Goal: Task Accomplishment & Management: Complete application form

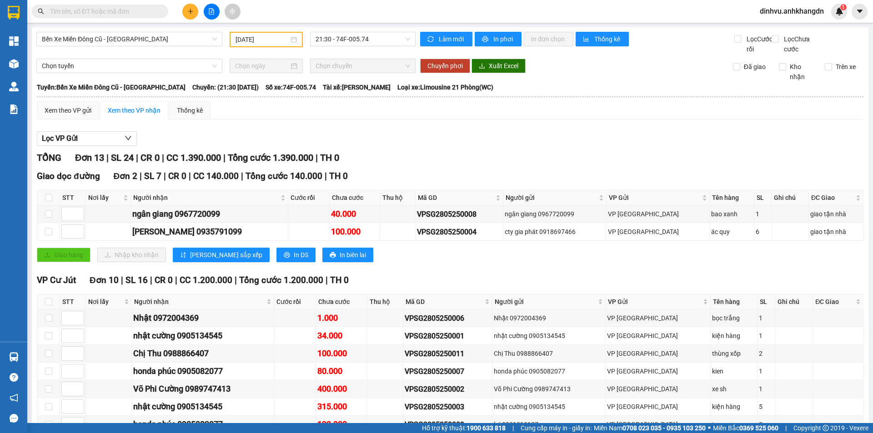
click at [190, 8] on icon "plus" at bounding box center [190, 11] width 6 height 6
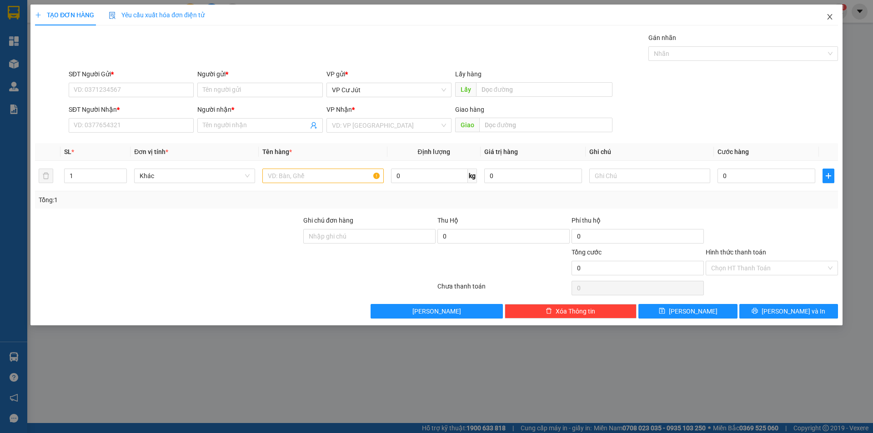
click at [834, 12] on span "Close" at bounding box center [829, 17] width 25 height 25
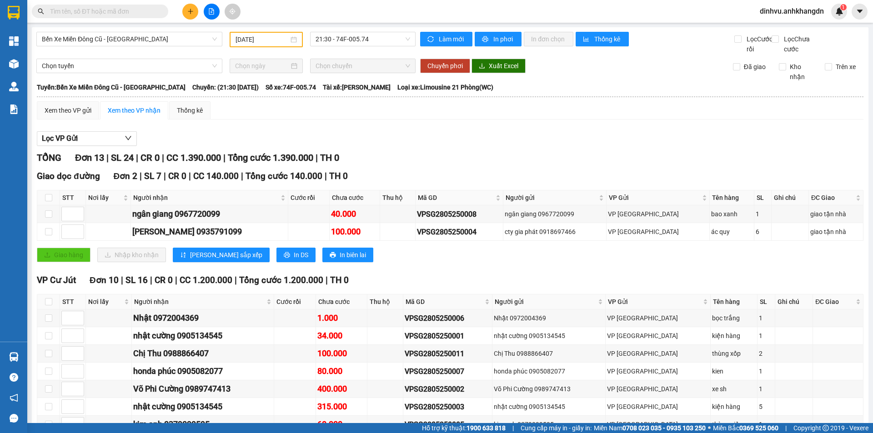
click at [79, 5] on span at bounding box center [100, 12] width 136 height 14
click at [105, 11] on input "text" at bounding box center [103, 11] width 107 height 10
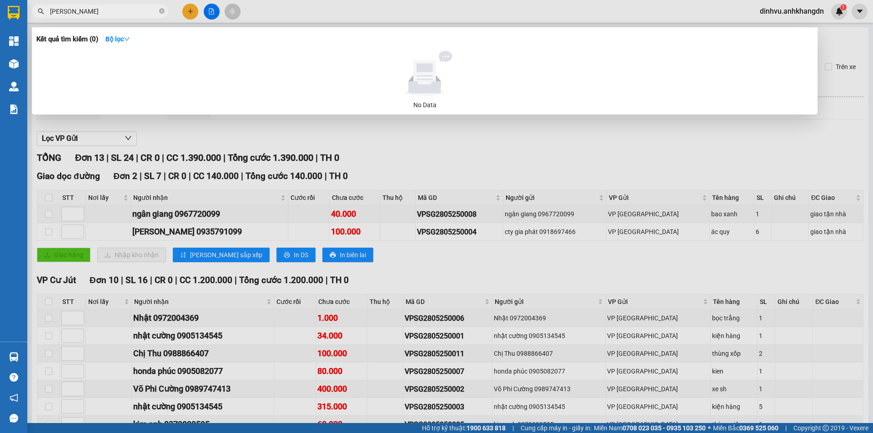
type input "[PERSON_NAME]"
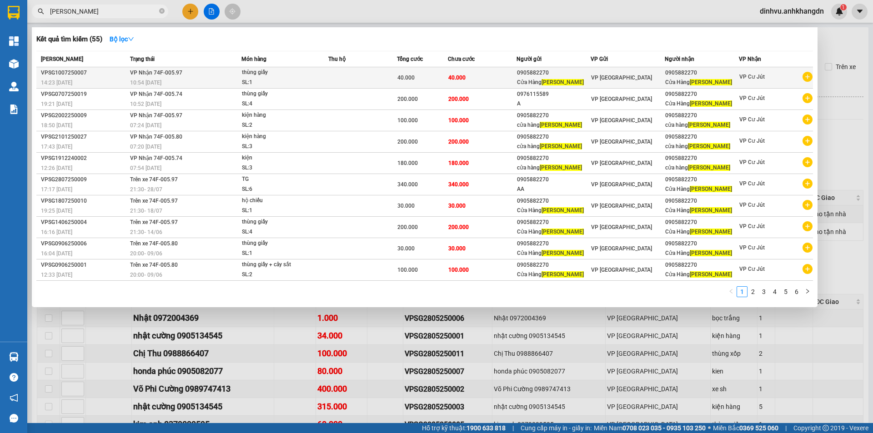
click at [804, 77] on icon "plus-circle" at bounding box center [808, 77] width 10 height 10
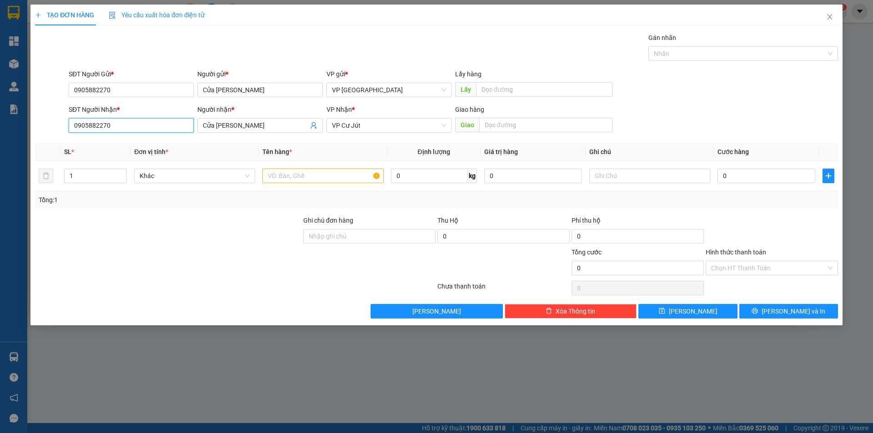
drag, startPoint x: 148, startPoint y: 128, endPoint x: 14, endPoint y: 125, distance: 133.7
click at [14, 125] on div "TẠO ĐƠN HÀNG Yêu cầu xuất hóa đơn điện tử Transit Pickup Surcharge Ids Transit …" at bounding box center [436, 216] width 873 height 433
click at [84, 127] on input "0853818883" at bounding box center [131, 125] width 125 height 15
click at [93, 126] on input "0853818883" at bounding box center [131, 125] width 125 height 15
click at [102, 124] on input "0853818883" at bounding box center [131, 125] width 125 height 15
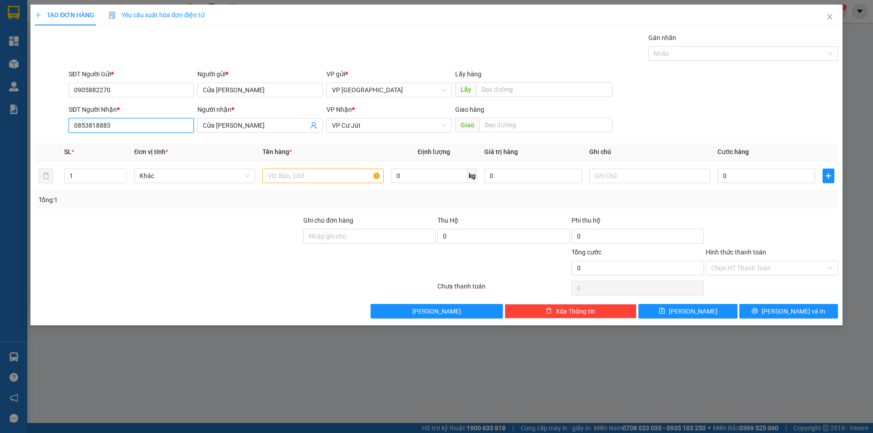
click at [108, 126] on input "0853818883" at bounding box center [131, 125] width 125 height 15
type input "0853818883"
drag, startPoint x: 240, startPoint y: 125, endPoint x: 264, endPoint y: 127, distance: 24.2
click at [241, 125] on input "Cửa [PERSON_NAME]" at bounding box center [255, 126] width 105 height 10
drag, startPoint x: 269, startPoint y: 127, endPoint x: 197, endPoint y: 127, distance: 72.3
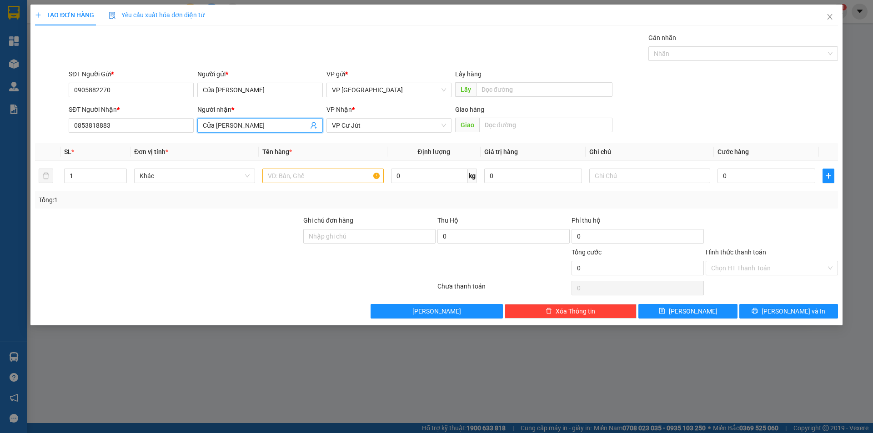
click at [197, 127] on div "Người nhận * Cửa Hàng Ngọc Châu Cửa Hàng Ngọc Châu" at bounding box center [260, 121] width 129 height 32
click at [377, 127] on span "VP Cư Jút" at bounding box center [389, 126] width 114 height 14
type input "Led Thu Hằng"
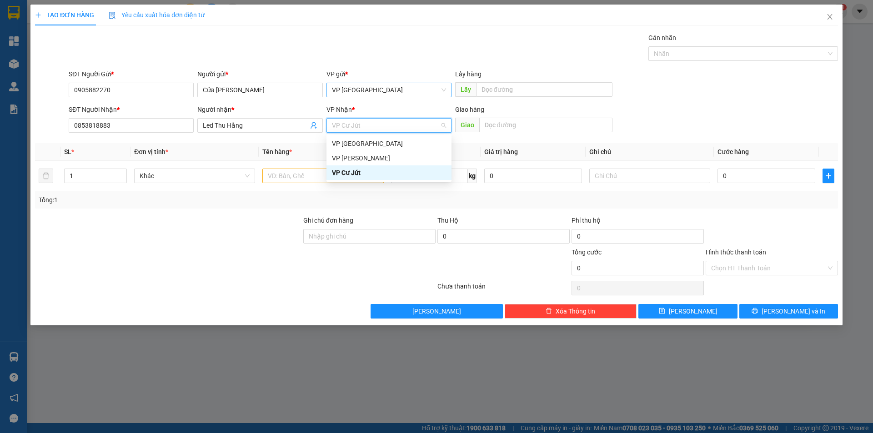
click at [449, 94] on div "VP [GEOGRAPHIC_DATA]" at bounding box center [389, 90] width 125 height 15
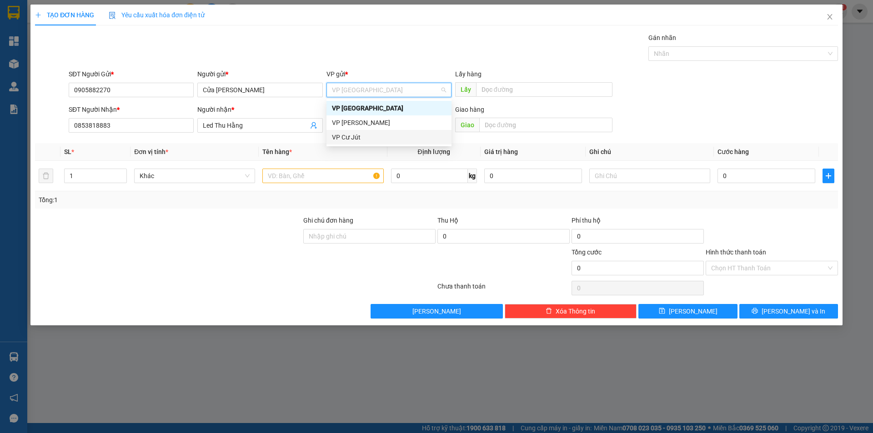
click at [361, 135] on div "VP Cư Jút" at bounding box center [389, 137] width 114 height 10
click at [397, 122] on span "VP Cư Jút" at bounding box center [389, 126] width 114 height 14
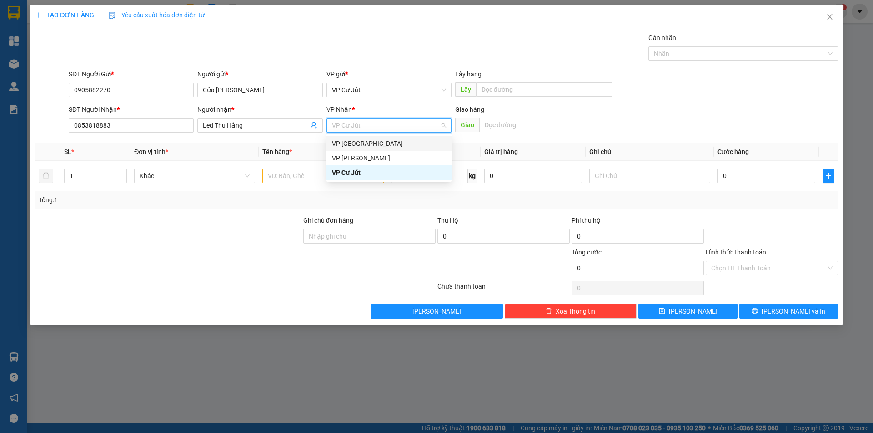
click at [374, 142] on div "VP [GEOGRAPHIC_DATA]" at bounding box center [389, 144] width 114 height 10
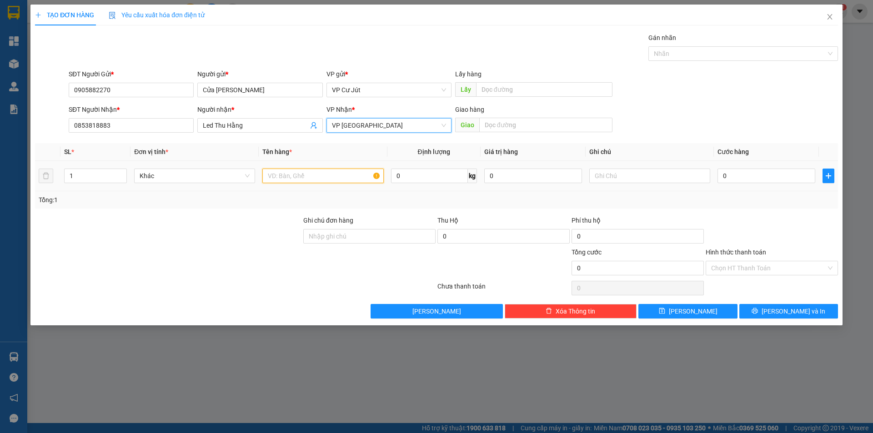
click at [292, 175] on input "text" at bounding box center [322, 176] width 121 height 15
type input "thùng giấy"
click at [742, 177] on input "0" at bounding box center [767, 176] width 98 height 15
type input "5"
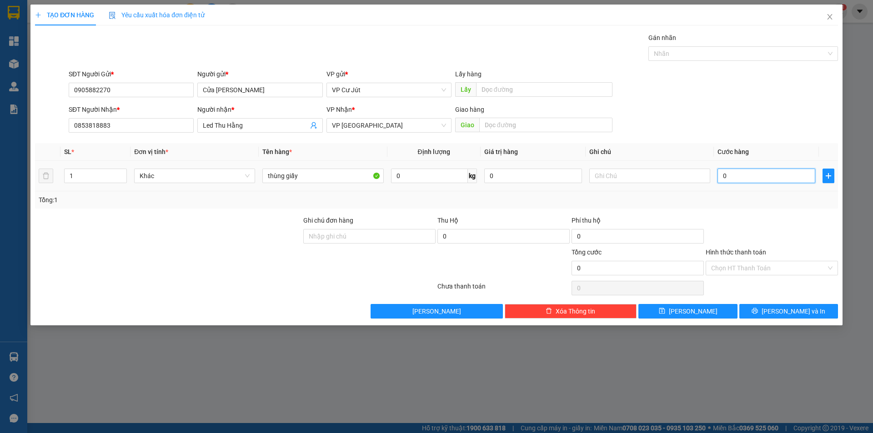
type input "5"
type input "50"
type input "500"
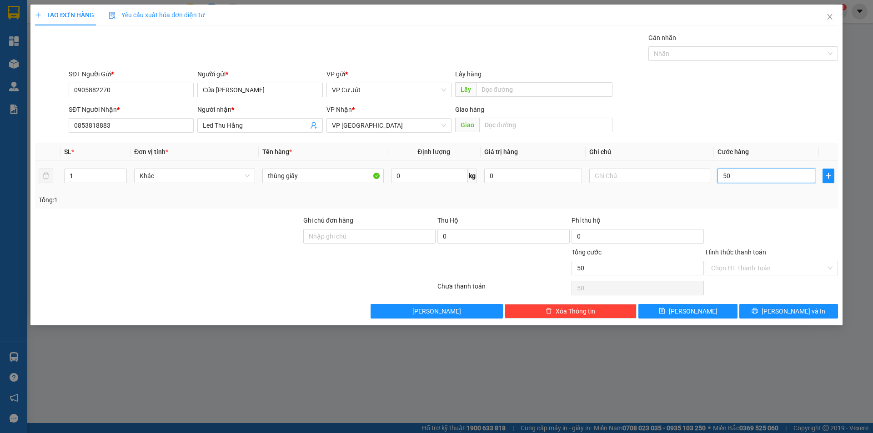
type input "500"
type input "5.000"
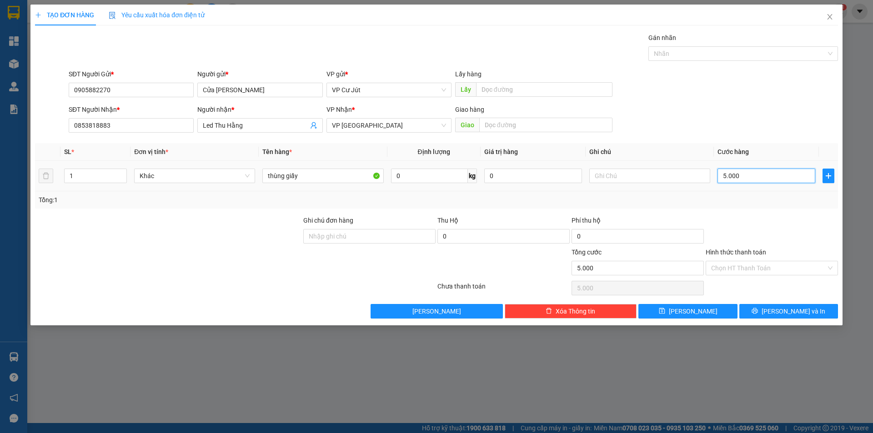
type input "50.000"
click at [785, 314] on span "[PERSON_NAME] và In" at bounding box center [794, 312] width 64 height 10
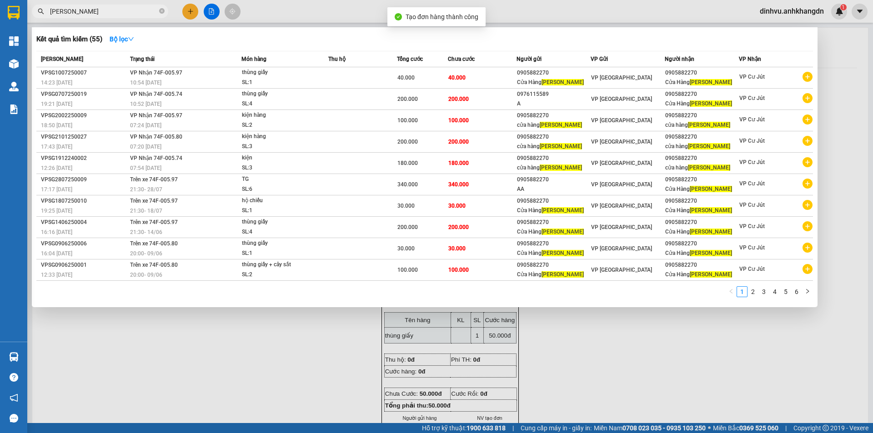
drag, startPoint x: 612, startPoint y: 346, endPoint x: 475, endPoint y: 106, distance: 276.6
click at [607, 335] on div at bounding box center [436, 216] width 873 height 433
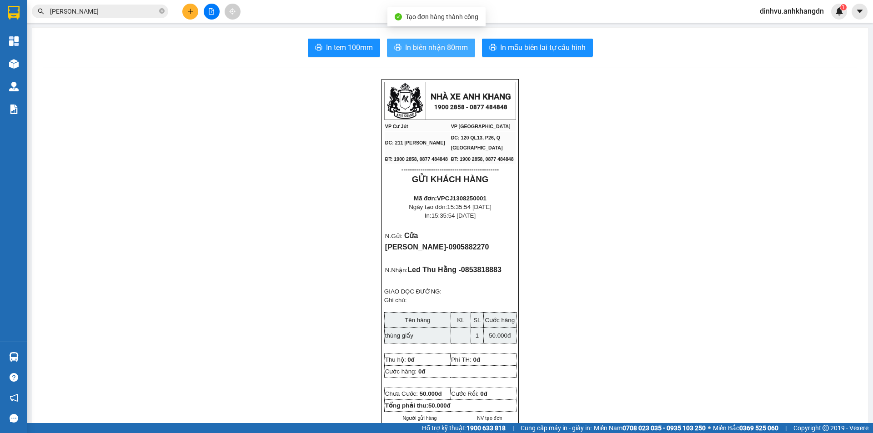
click at [410, 44] on span "In biên nhận 80mm" at bounding box center [436, 47] width 63 height 11
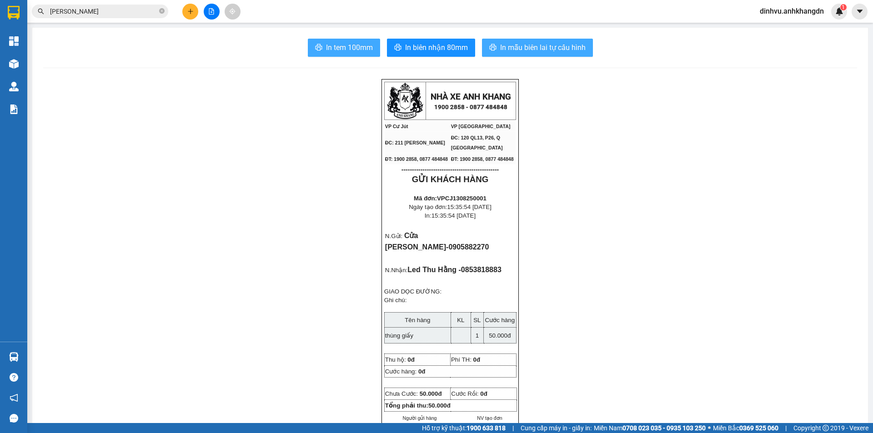
drag, startPoint x: 324, startPoint y: 50, endPoint x: 511, endPoint y: 43, distance: 186.6
click at [327, 50] on span "In tem 100mm" at bounding box center [349, 47] width 47 height 11
